Goal: Task Accomplishment & Management: Complete application form

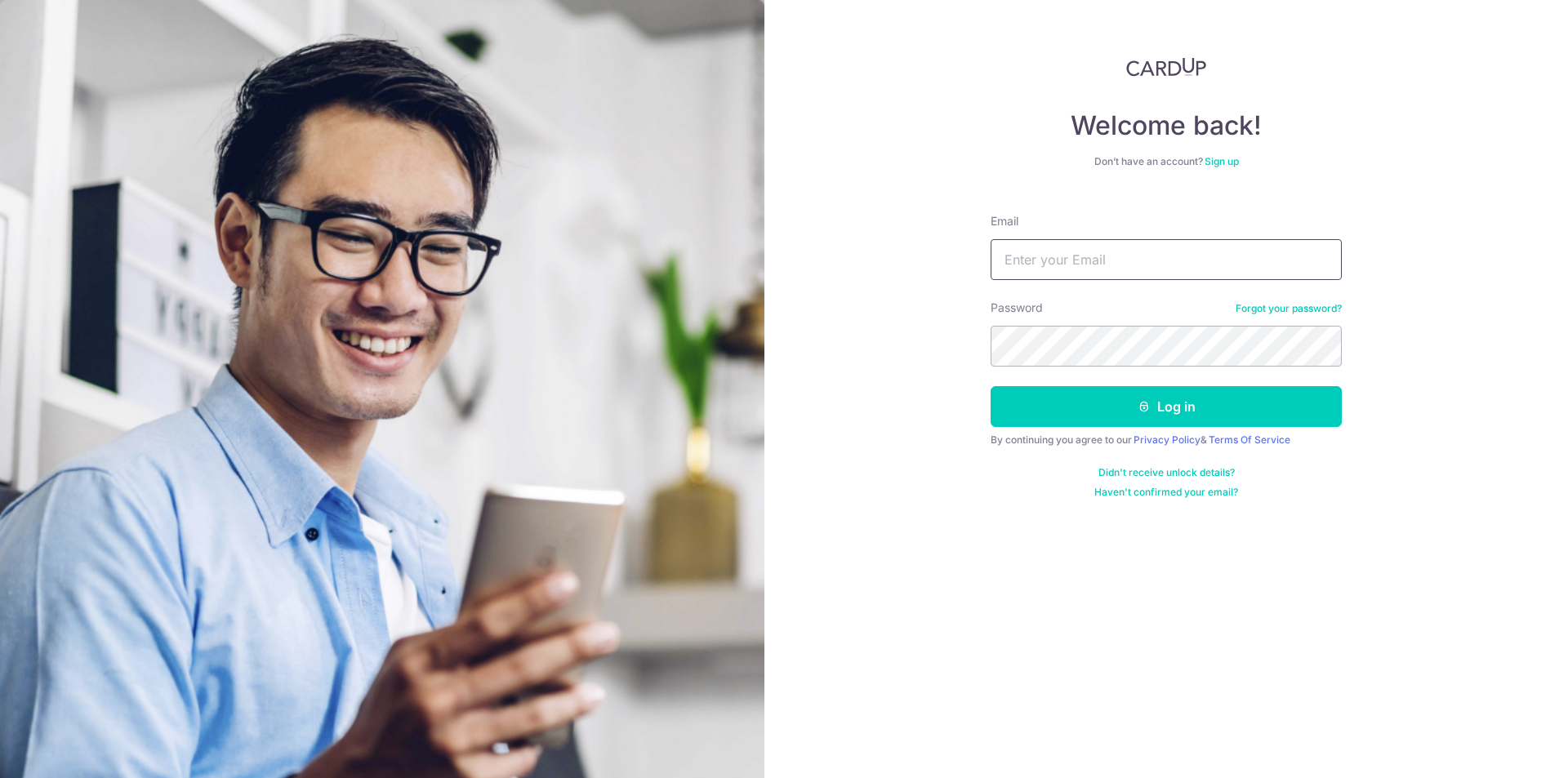
drag, startPoint x: 0, startPoint y: 0, endPoint x: 1072, endPoint y: 251, distance: 1101.0
click at [1072, 251] on input "Email" at bounding box center [1166, 259] width 351 height 40
type input "[EMAIL_ADDRESS][DOMAIN_NAME]"
